Goal: Find specific page/section: Find specific page/section

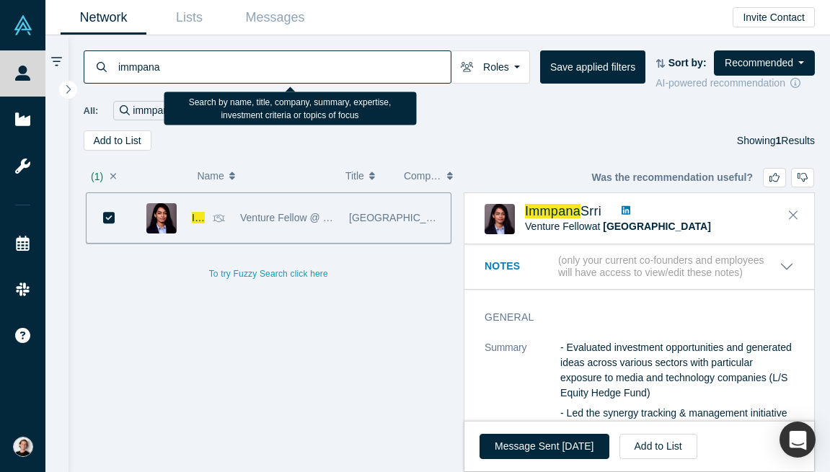
scroll to position [278, 0]
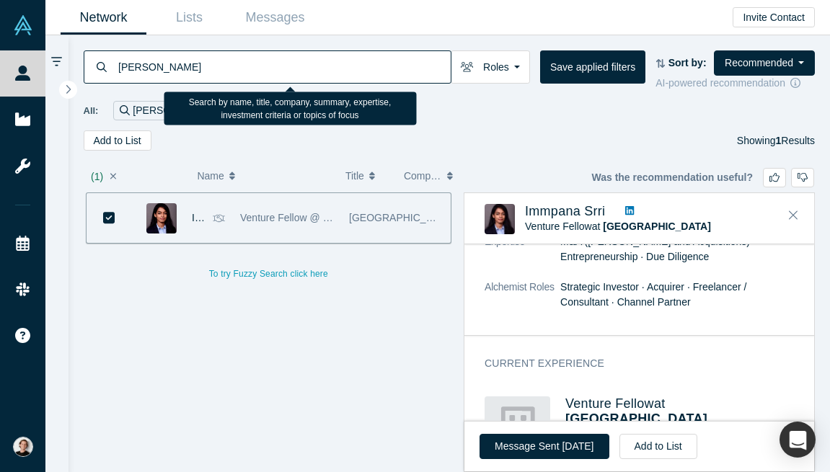
type input "[PERSON_NAME]"
